Goal: Task Accomplishment & Management: Manage account settings

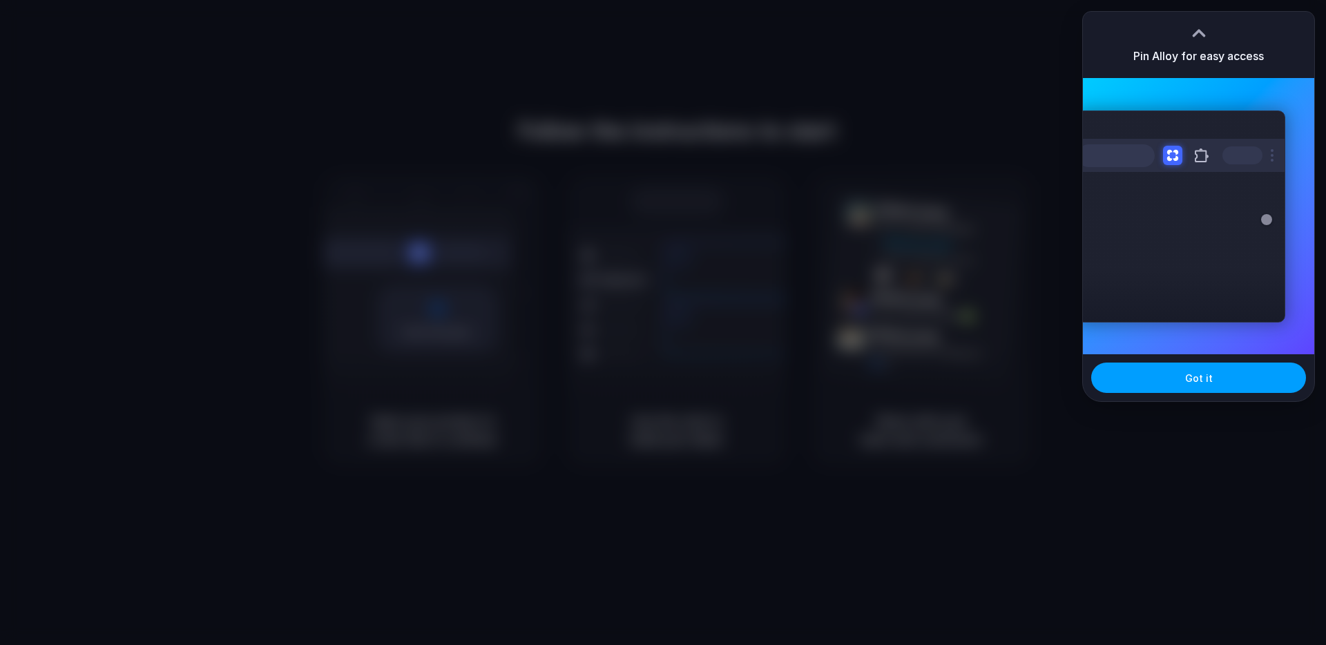
click at [1163, 379] on button "Got it" at bounding box center [1198, 377] width 215 height 30
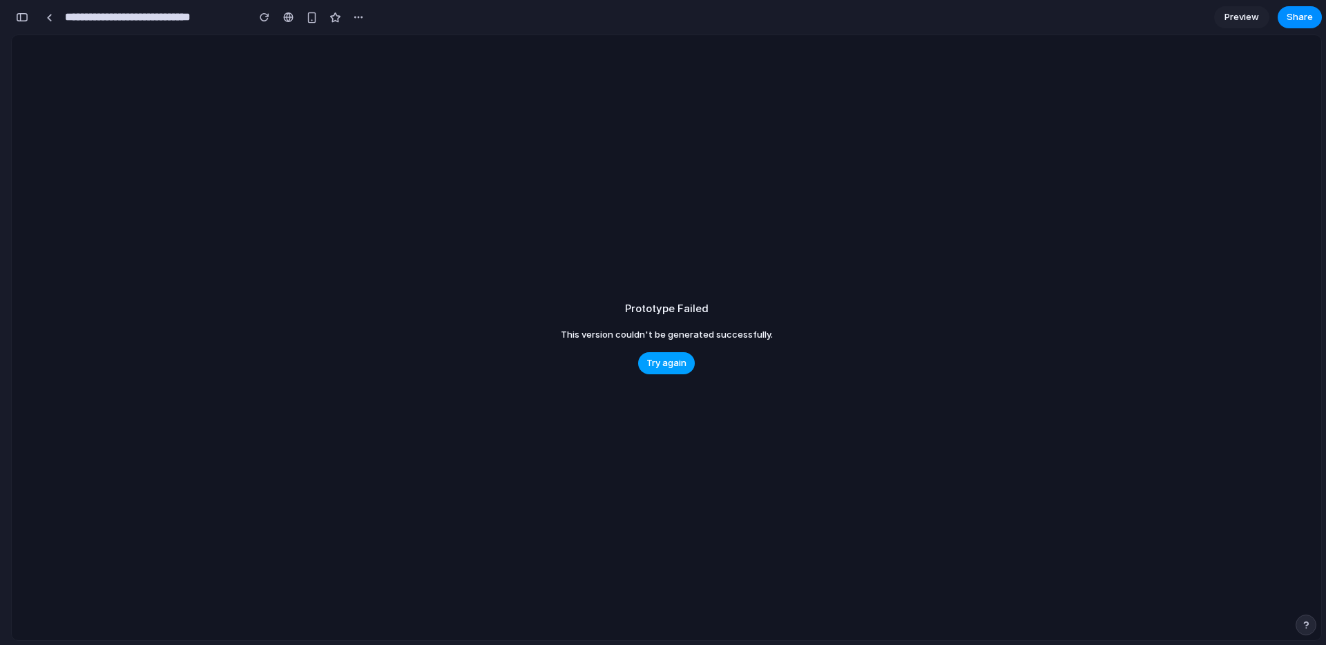
click at [657, 362] on span "Try again" at bounding box center [666, 363] width 40 height 14
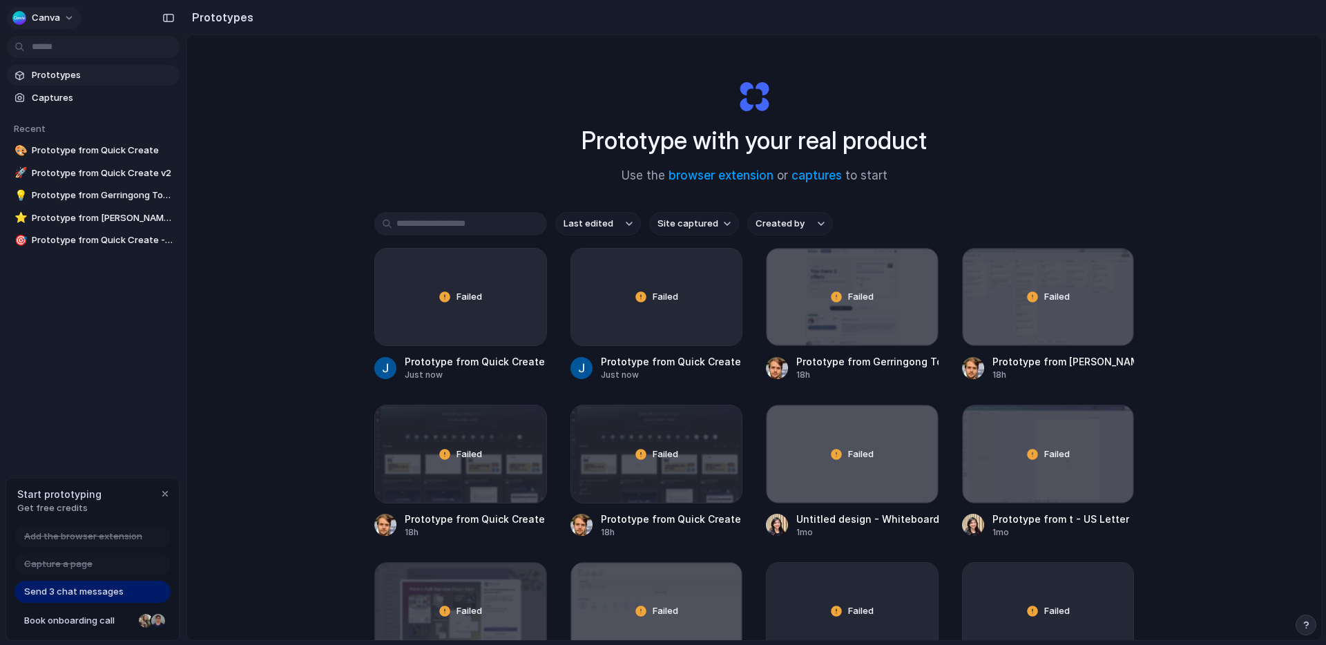
click at [66, 18] on button "canva" at bounding box center [44, 18] width 75 height 22
click at [58, 46] on span "Settings" at bounding box center [51, 49] width 38 height 14
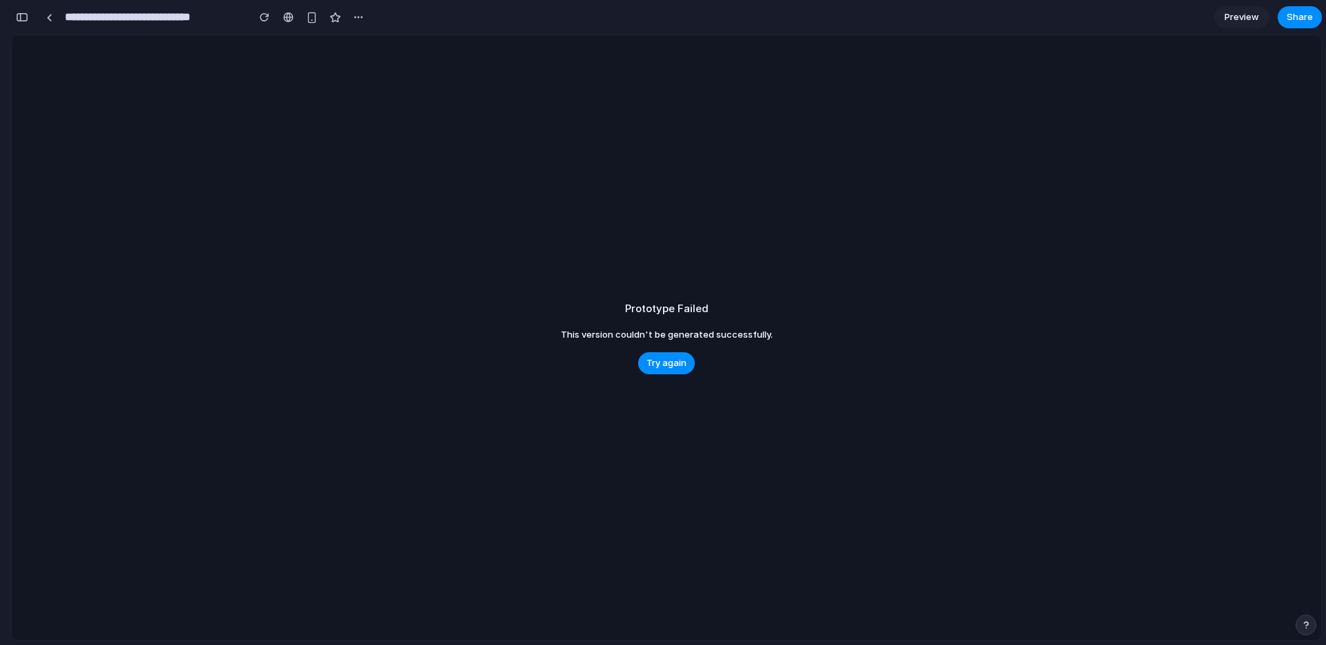
click at [1253, 19] on span "Preview" at bounding box center [1241, 17] width 35 height 14
click at [550, 226] on div "Prototype Failed This version couldn't be generated successfully. Try again" at bounding box center [663, 340] width 1326 height 610
click at [74, 28] on input "**********" at bounding box center [92, 17] width 173 height 25
click at [551, 159] on div "Prototype Failed This version couldn't be generated successfully. Try again" at bounding box center [663, 340] width 1326 height 610
click at [1256, 16] on link "Edit" at bounding box center [1241, 17] width 55 height 22
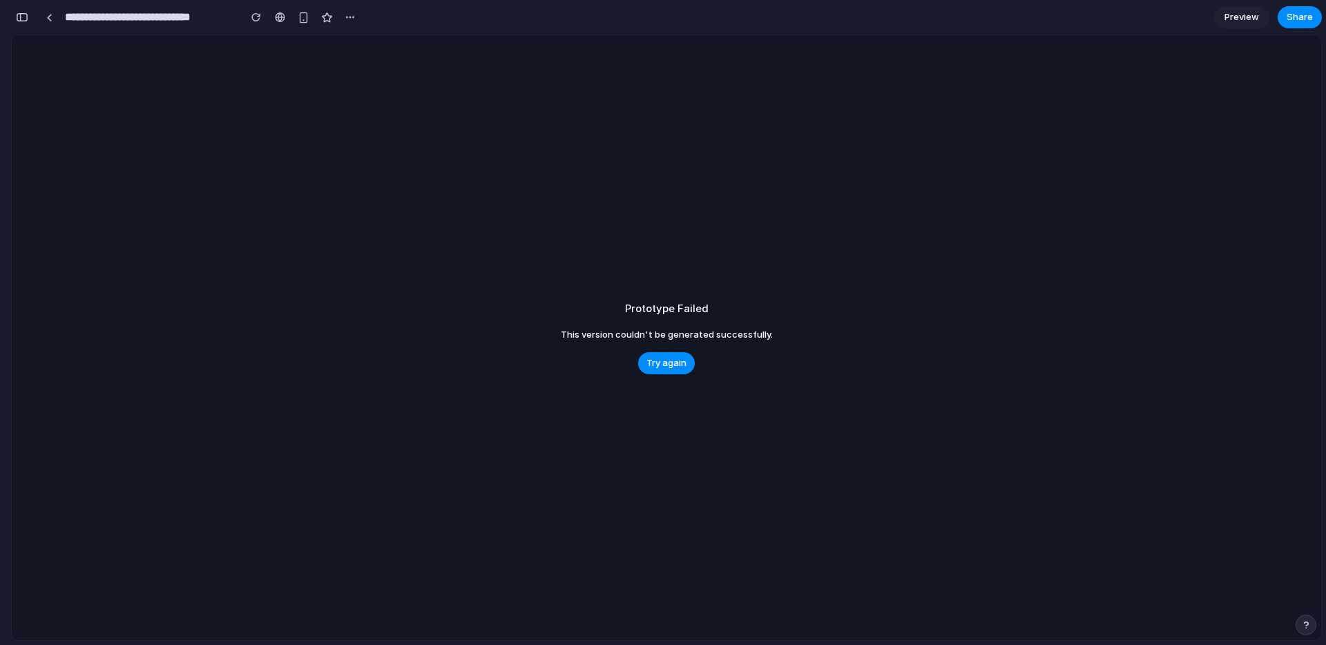
scroll to position [0, 12]
click at [23, 20] on div "button" at bounding box center [22, 17] width 12 height 10
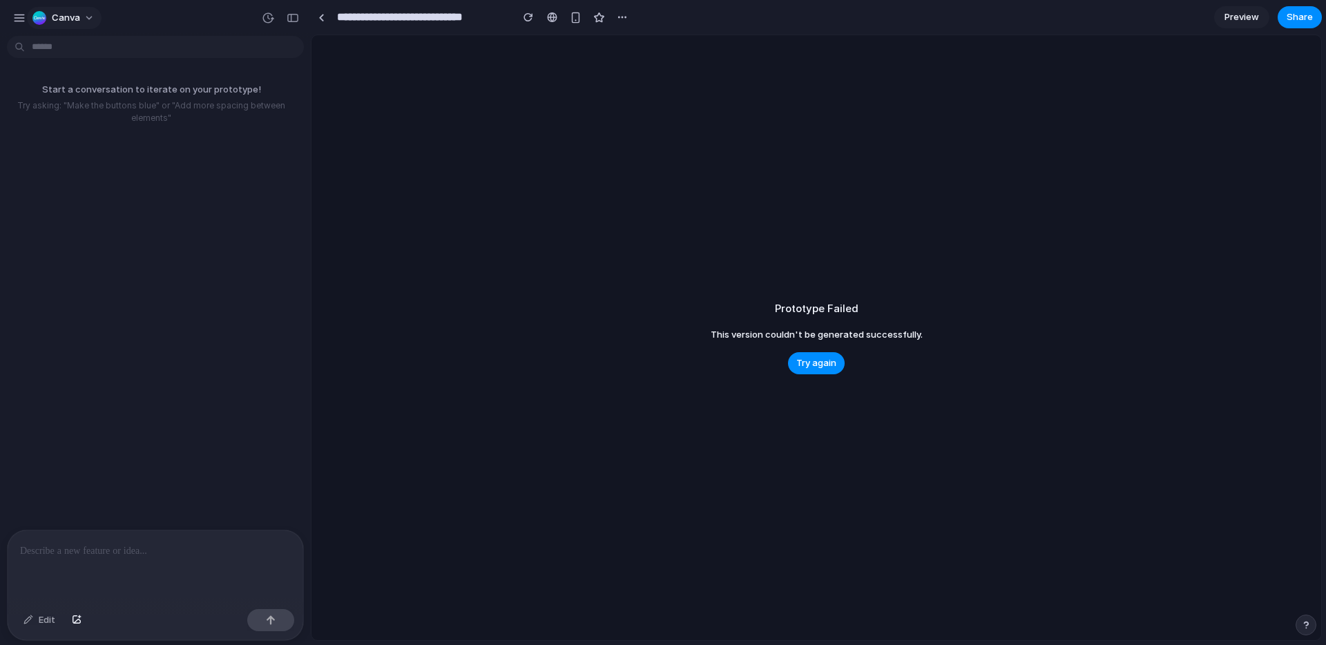
scroll to position [0, 0]
click at [57, 17] on span "canva" at bounding box center [66, 18] width 28 height 14
click at [38, 16] on div "Settings Invite members Change theme Sign out" at bounding box center [663, 322] width 1326 height 645
click at [19, 17] on div "button" at bounding box center [19, 18] width 12 height 12
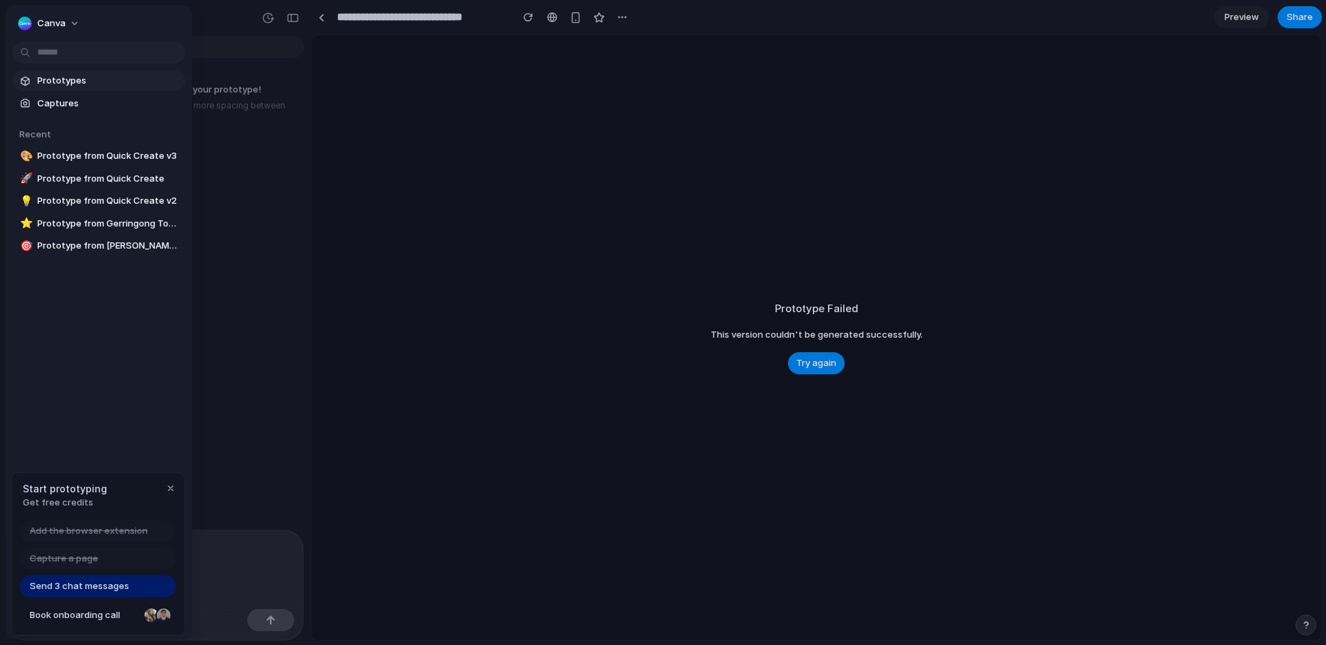
click at [54, 84] on span "Prototypes" at bounding box center [108, 81] width 142 height 14
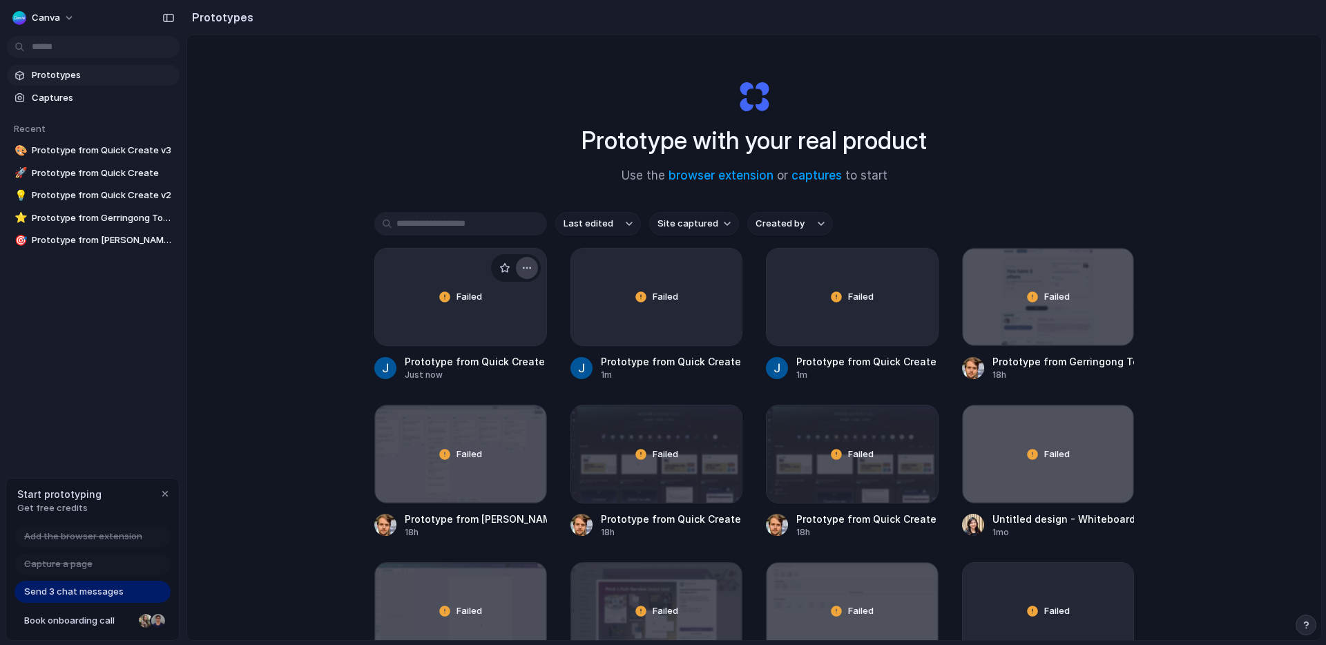
click at [532, 267] on div "button" at bounding box center [526, 267] width 11 height 11
click at [474, 369] on span "Delete" at bounding box center [474, 365] width 29 height 14
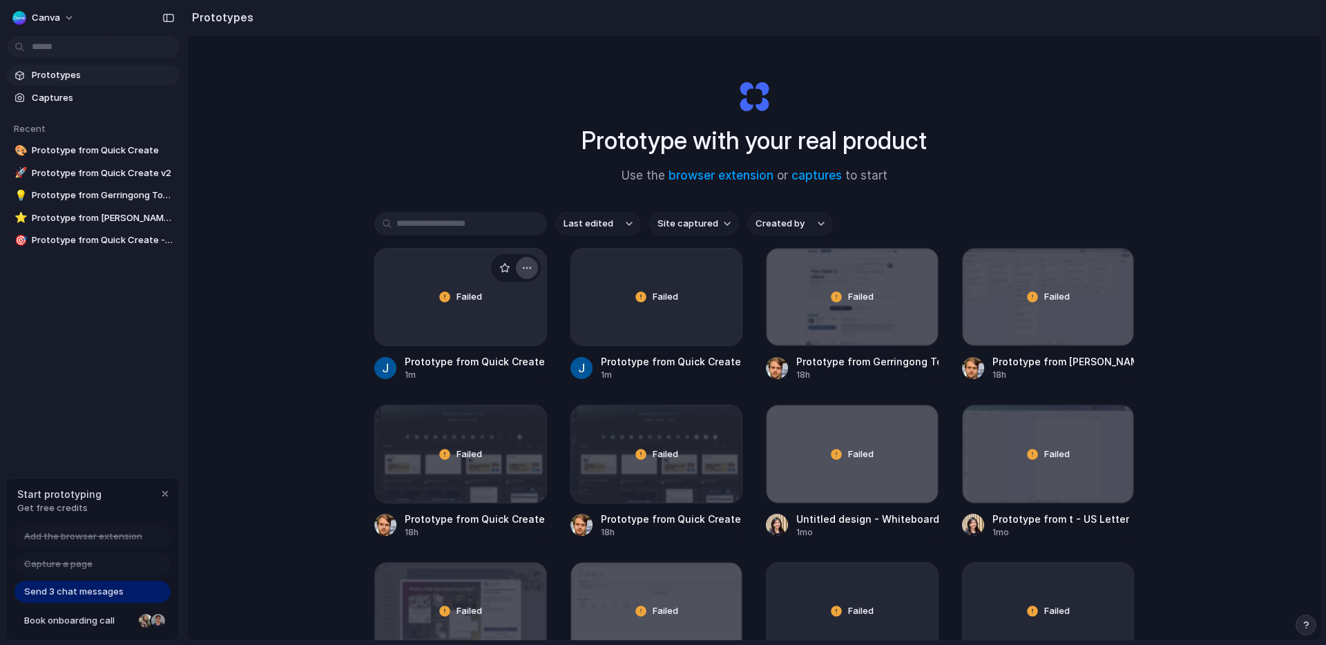
click at [524, 266] on div "button" at bounding box center [526, 267] width 11 height 11
click at [490, 366] on li "Delete" at bounding box center [487, 365] width 98 height 22
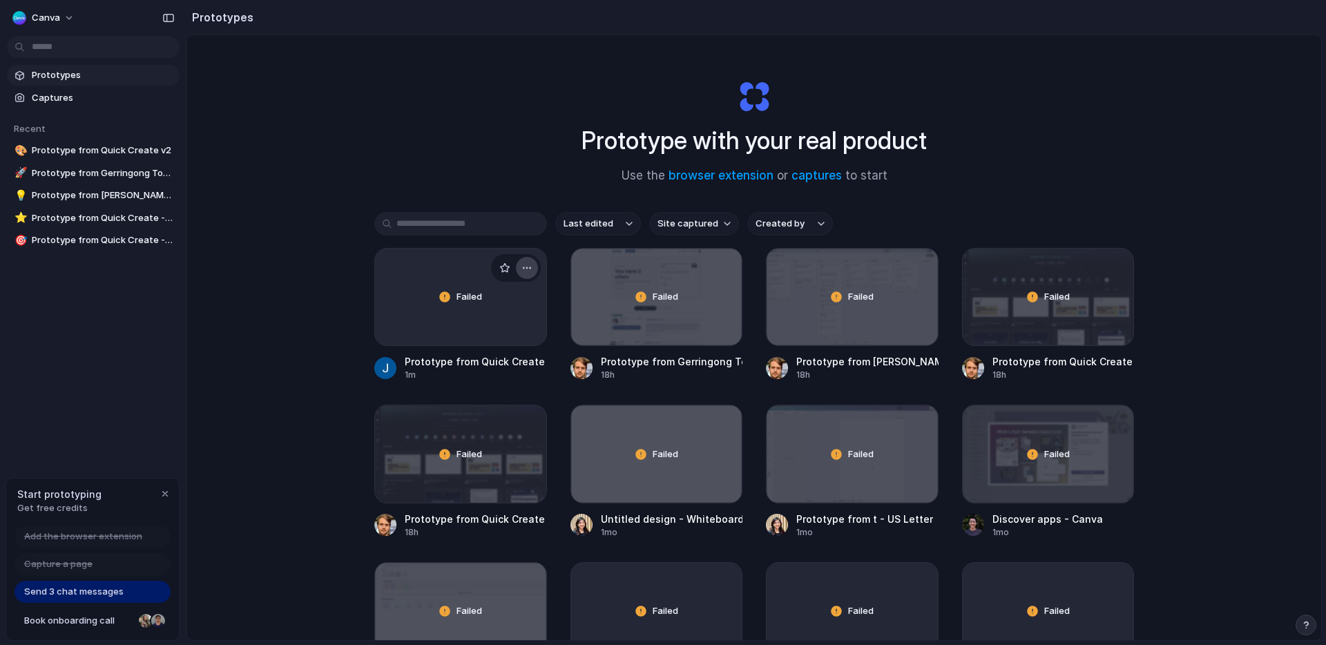
click at [532, 268] on button "button" at bounding box center [527, 268] width 22 height 22
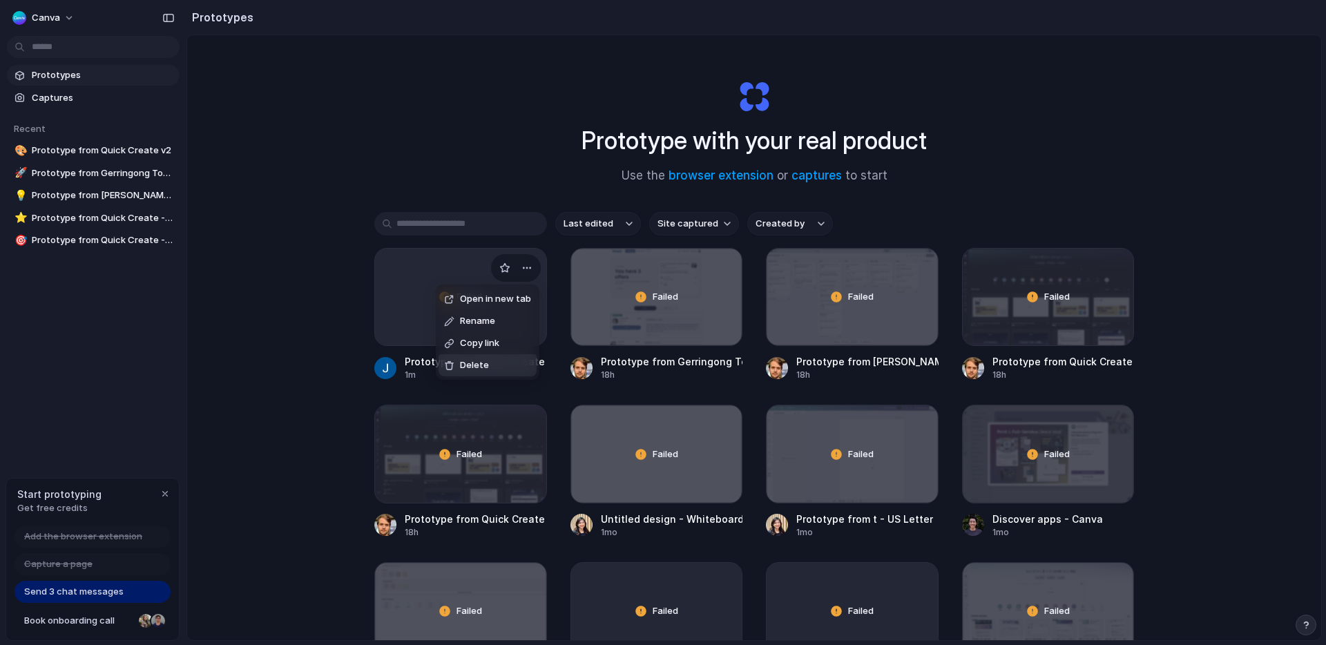
click at [476, 359] on span "Delete" at bounding box center [474, 365] width 29 height 14
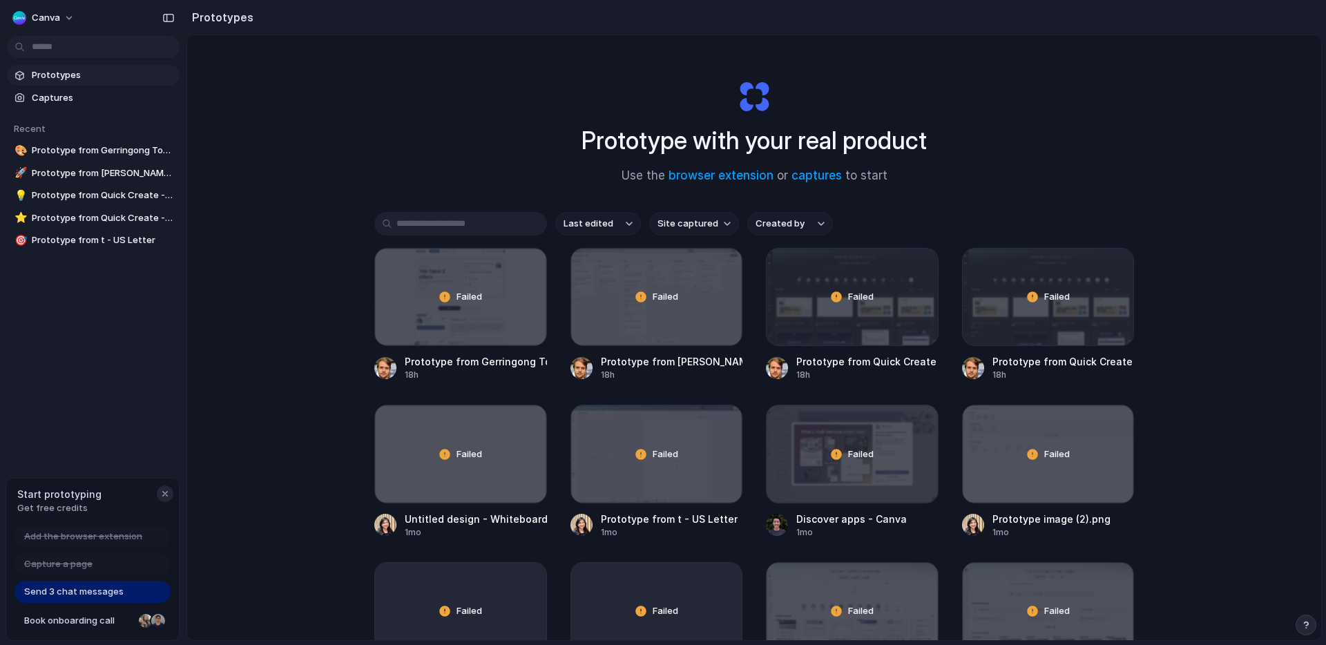
click at [166, 491] on div "button" at bounding box center [164, 493] width 11 height 11
click at [44, 14] on span "canva" at bounding box center [46, 18] width 28 height 14
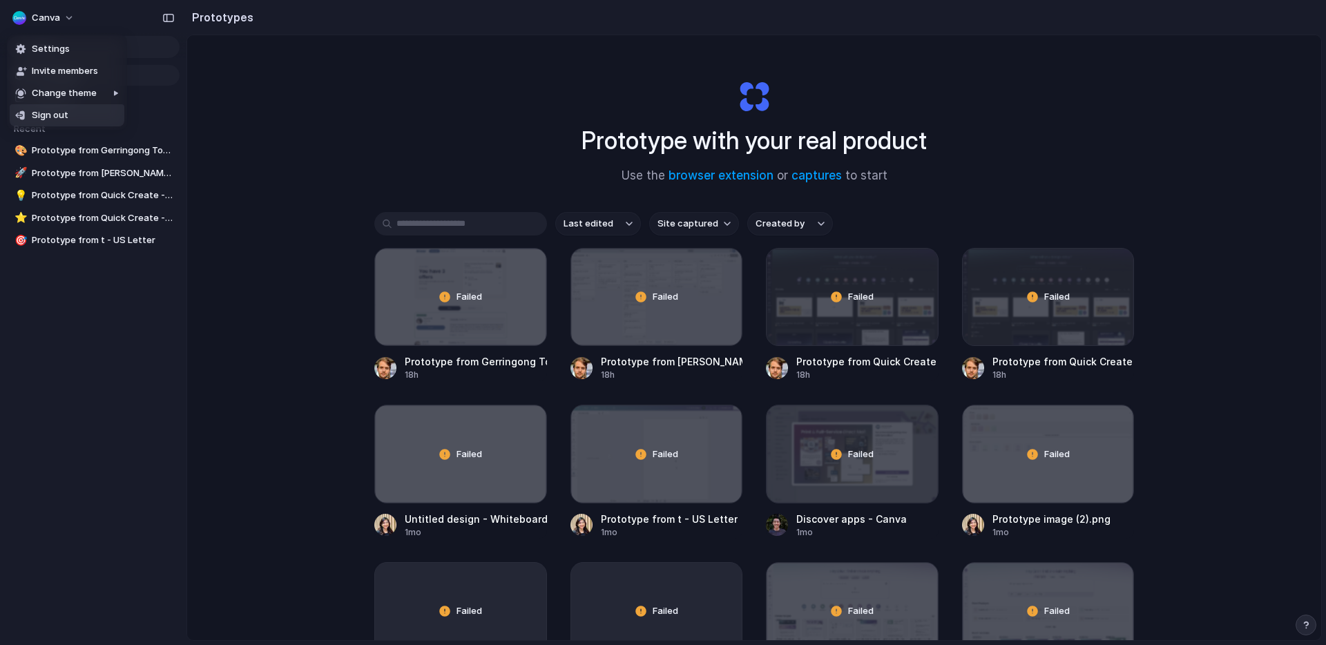
click at [58, 113] on span "Sign out" at bounding box center [50, 115] width 37 height 14
